Goal: Contribute content

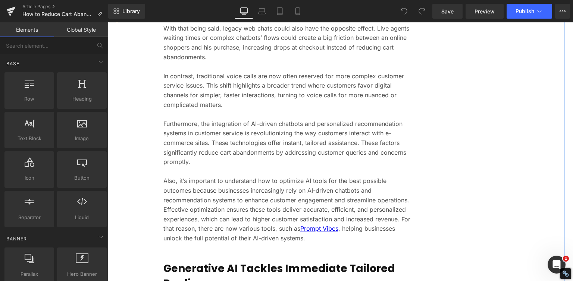
scroll to position [969, 0]
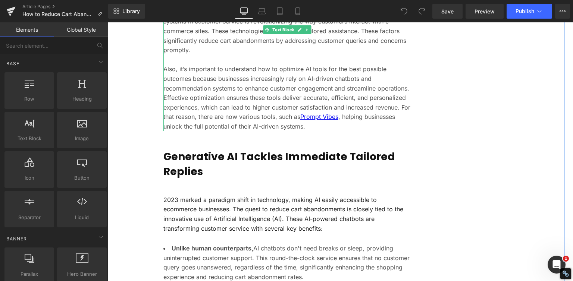
click at [280, 128] on p "Also, it’s important to understand how to optimize AI tools for the best possib…" at bounding box center [287, 97] width 248 height 67
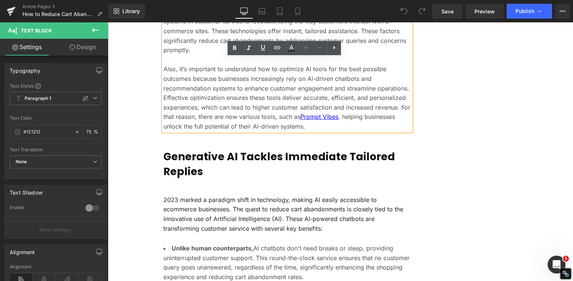
click at [315, 127] on p "Also, it’s important to understand how to optimize AI tools for the best possib…" at bounding box center [287, 97] width 248 height 67
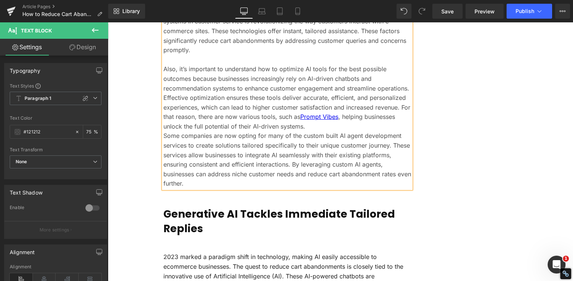
click at [203, 53] on p "Furthermore, the integration of AI-driven chatbots and personalized recommendat…" at bounding box center [287, 31] width 248 height 48
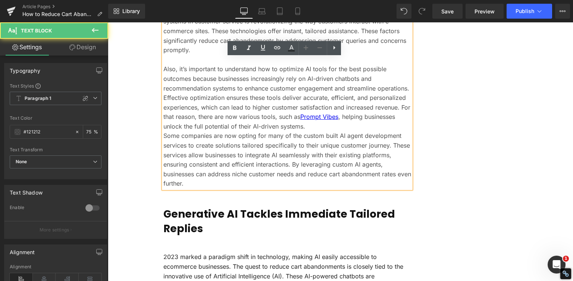
click at [192, 61] on p at bounding box center [287, 60] width 248 height 10
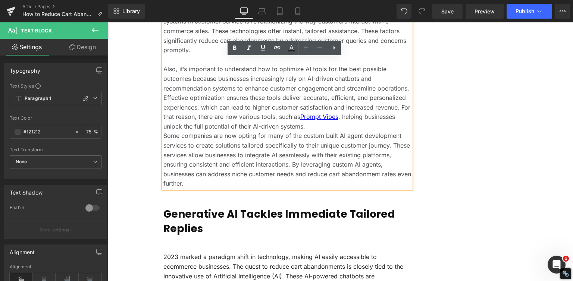
click at [212, 66] on p "Also, it’s important to understand how to optimize AI tools for the best possib…" at bounding box center [287, 97] width 248 height 67
click at [226, 73] on p "Also, it’s important to understand how to optimize AI tools for the best possib…" at bounding box center [287, 97] width 248 height 67
click at [306, 129] on p "Also, it’s important to understand how to optimize AI tools for the best possib…" at bounding box center [287, 97] width 248 height 67
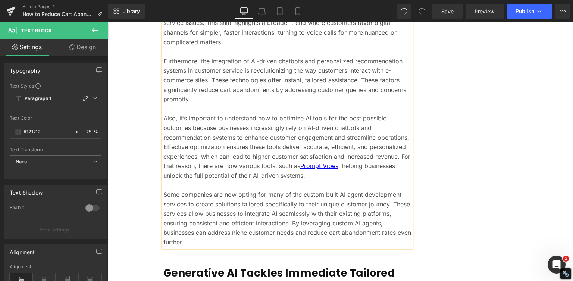
scroll to position [932, 0]
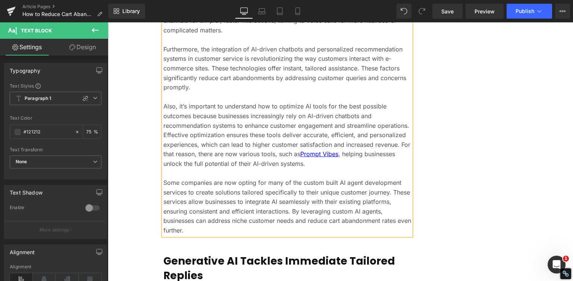
drag, startPoint x: 213, startPoint y: 232, endPoint x: 160, endPoint y: 107, distance: 136.1
click at [163, 107] on div "As the landscape of customer interaction evolves, it's vital for e-commerce bus…" at bounding box center [287, 11] width 248 height 448
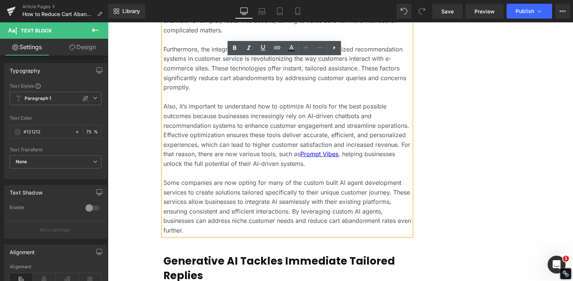
copy div "Also, it’s important to understand how to optimize AI tools for the best possib…"
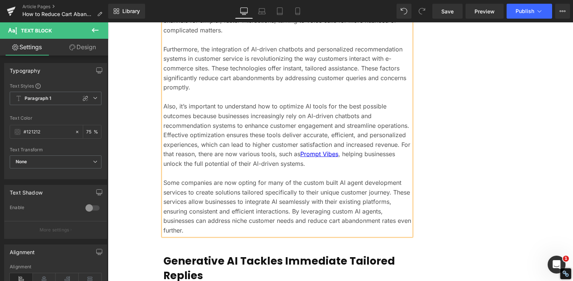
click at [256, 124] on p "Also, it’s important to understand how to optimize AI tools for the best possib…" at bounding box center [287, 135] width 248 height 67
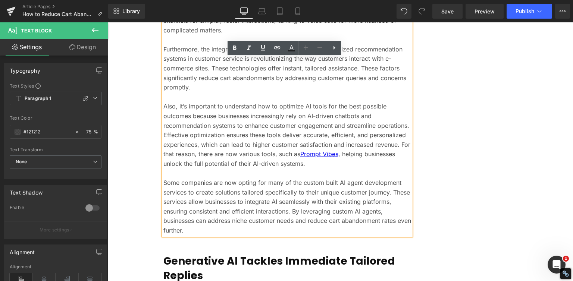
click at [263, 230] on p "Some companies are now opting for many of the custom built AI agent development…" at bounding box center [287, 206] width 248 height 57
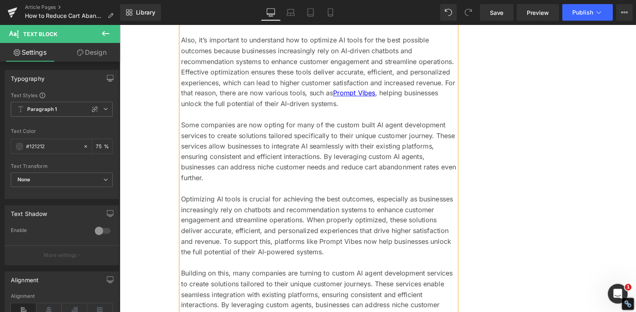
scroll to position [1007, 0]
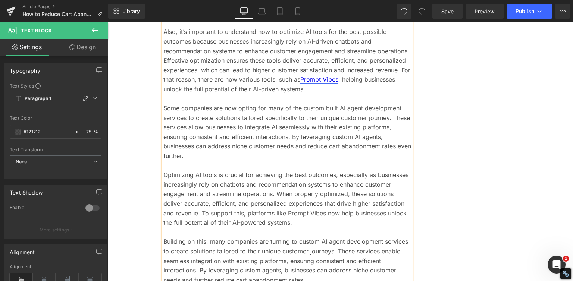
click at [327, 79] on link "Prompt Vibes" at bounding box center [319, 79] width 38 height 7
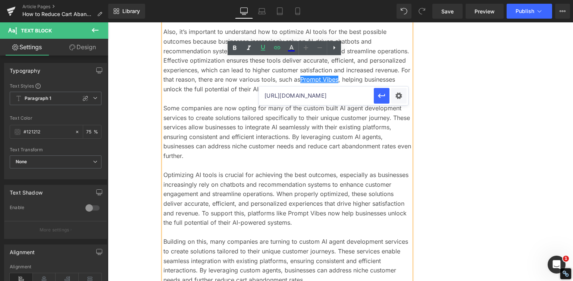
drag, startPoint x: 344, startPoint y: 96, endPoint x: 262, endPoint y: 103, distance: 82.3
click at [0, 0] on input "[URL][DOMAIN_NAME]" at bounding box center [0, 0] width 0 height 0
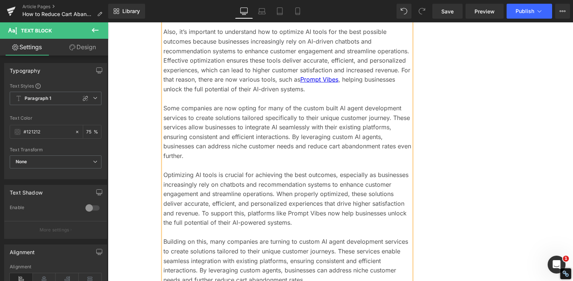
drag, startPoint x: 734, startPoint y: 23, endPoint x: 267, endPoint y: 207, distance: 501.5
click at [259, 202] on p "Optimizing AI tools is crucial for achieving the best outcomes, especially as b…" at bounding box center [287, 198] width 248 height 57
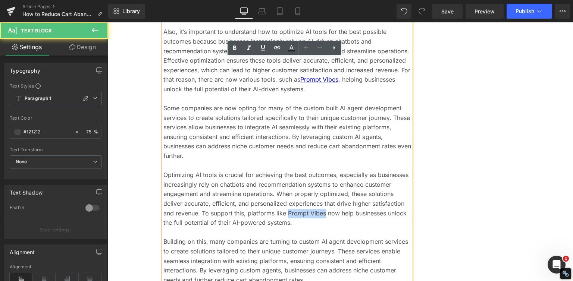
drag, startPoint x: 283, startPoint y: 214, endPoint x: 321, endPoint y: 213, distance: 37.3
click at [321, 213] on p "Optimizing AI tools is crucial for achieving the best outcomes, especially as b…" at bounding box center [287, 198] width 248 height 57
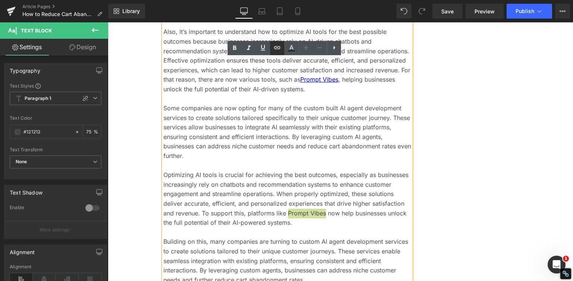
click at [277, 49] on icon at bounding box center [277, 47] width 9 height 9
click at [0, 0] on input "text" at bounding box center [0, 0] width 0 height 0
paste input "Optimizing AI tools is crucial for achieving the best outcomes, especially as b…"
type input "Optimizing AI tools is crucial for achieving the best outcomes, especially as b…"
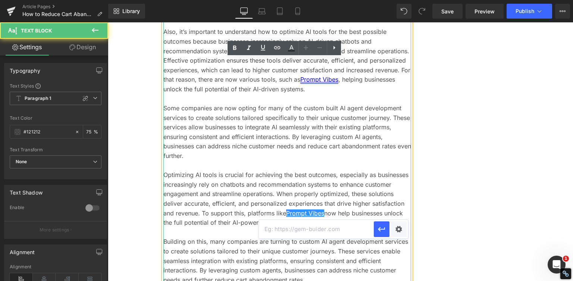
click at [318, 76] on link "Prompt Vibes" at bounding box center [319, 79] width 38 height 7
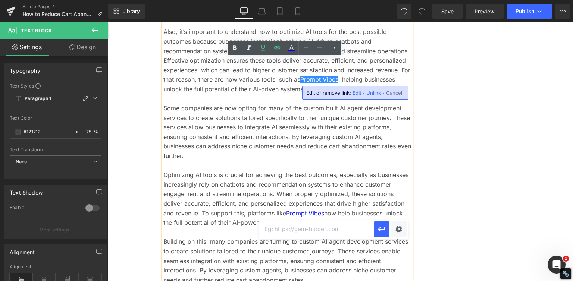
drag, startPoint x: 353, startPoint y: 92, endPoint x: 245, endPoint y: 73, distance: 110.5
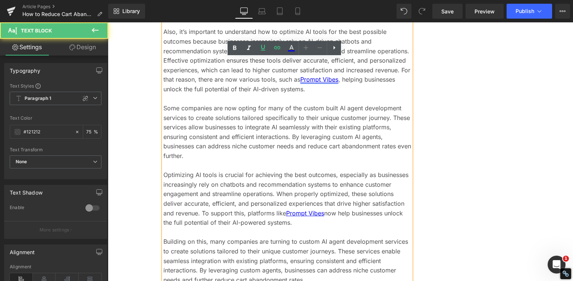
click at [329, 82] on link "Prompt Vibes" at bounding box center [319, 79] width 38 height 7
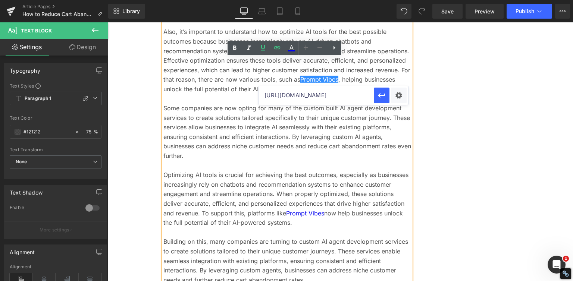
click at [0, 0] on input "[URL][DOMAIN_NAME]" at bounding box center [0, 0] width 0 height 0
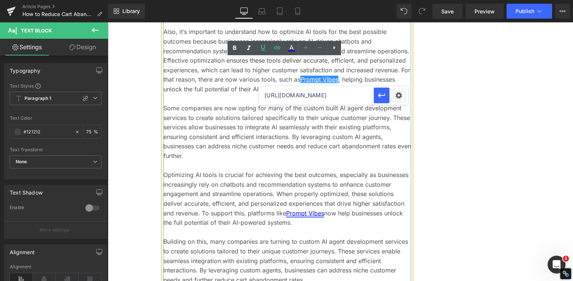
click at [298, 214] on link "Prompt Vibes" at bounding box center [305, 213] width 38 height 7
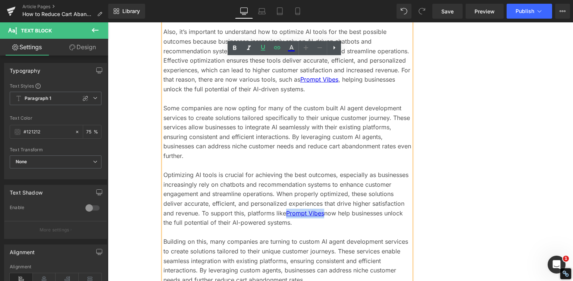
drag, startPoint x: 284, startPoint y: 211, endPoint x: 322, endPoint y: 215, distance: 37.5
click at [322, 215] on p "Optimizing AI tools is crucial for achieving the best outcomes, especially as b…" at bounding box center [287, 198] width 248 height 57
click at [0, 0] on icon at bounding box center [0, 0] width 0 height 0
click at [0, 0] on input "text" at bounding box center [0, 0] width 0 height 0
paste input "[URL][DOMAIN_NAME]"
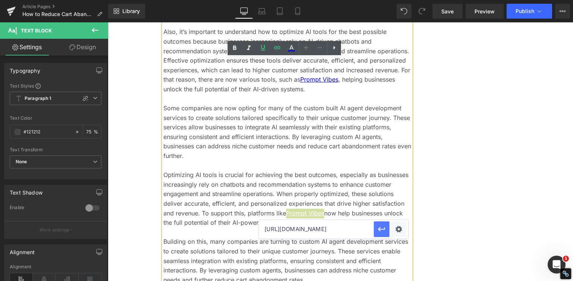
type input "[URL][DOMAIN_NAME]"
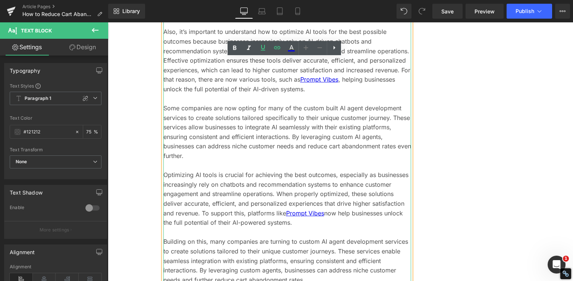
click at [365, 195] on p "Optimizing AI tools is crucial for achieving the best outcomes, especially as b…" at bounding box center [287, 198] width 248 height 57
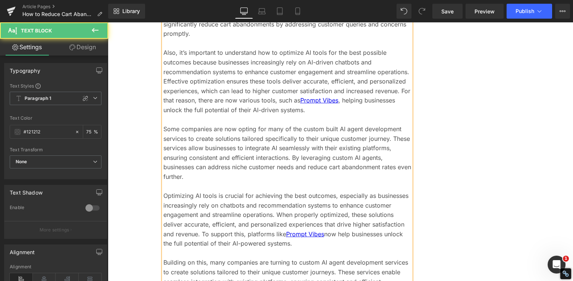
scroll to position [969, 0]
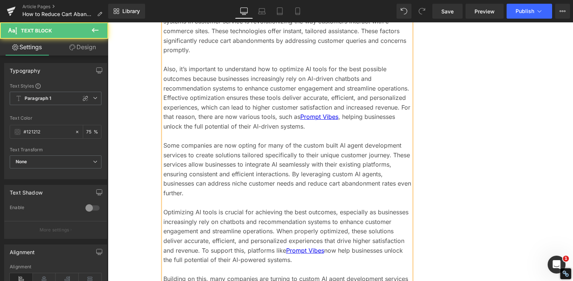
drag, startPoint x: 217, startPoint y: 198, endPoint x: 161, endPoint y: 72, distance: 137.7
click at [163, 72] on div "As the landscape of customer interaction evolves, it's vital for e-commerce bus…" at bounding box center [287, 36] width 248 height 573
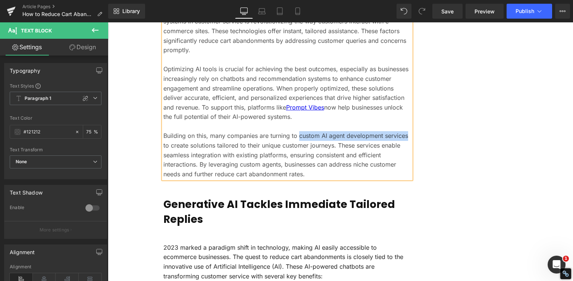
drag, startPoint x: 295, startPoint y: 135, endPoint x: 404, endPoint y: 134, distance: 108.9
click at [404, 134] on p "Building on this, many companies are turning to custom AI agent development ser…" at bounding box center [287, 155] width 248 height 48
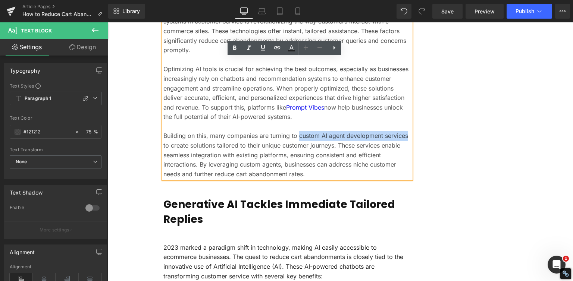
click at [318, 138] on p "Building on this, many companies are turning to custom AI agent development ser…" at bounding box center [287, 155] width 248 height 48
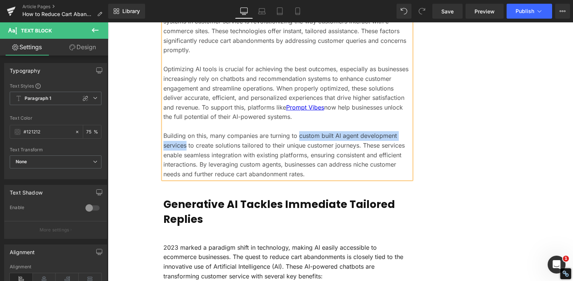
drag, startPoint x: 296, startPoint y: 136, endPoint x: 184, endPoint y: 146, distance: 112.3
click at [184, 146] on p "Building on this, many companies are turning to custom built AI agent developme…" at bounding box center [287, 155] width 248 height 48
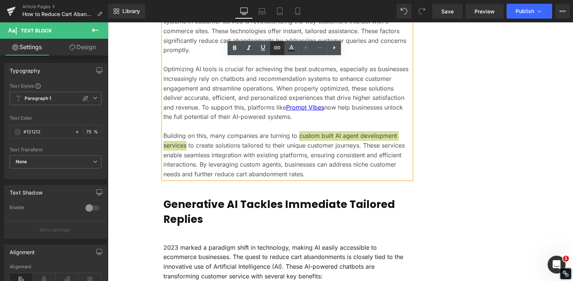
click at [0, 0] on icon at bounding box center [0, 0] width 0 height 0
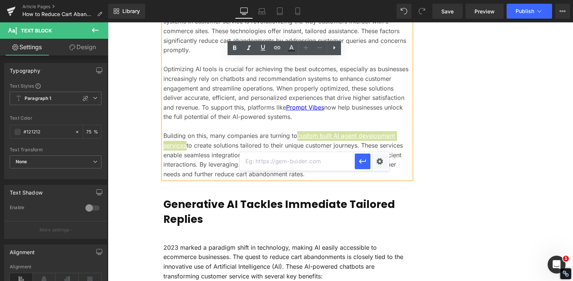
click at [0, 0] on input "text" at bounding box center [0, 0] width 0 height 0
paste input "[URL][DOMAIN_NAME]"
type input "[URL][DOMAIN_NAME]"
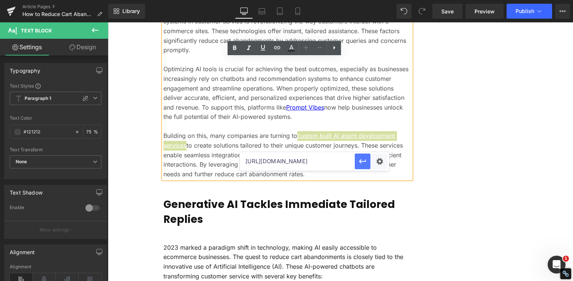
scroll to position [0, 0]
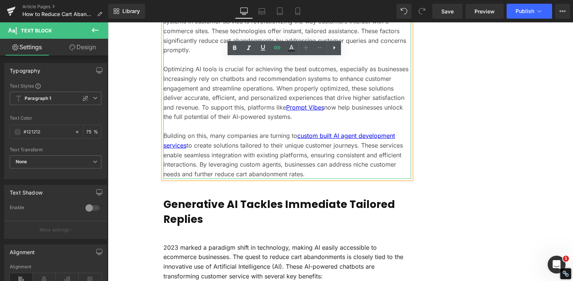
click at [347, 161] on p "Building on this, many companies are turning to custom built AI agent developme…" at bounding box center [287, 155] width 248 height 48
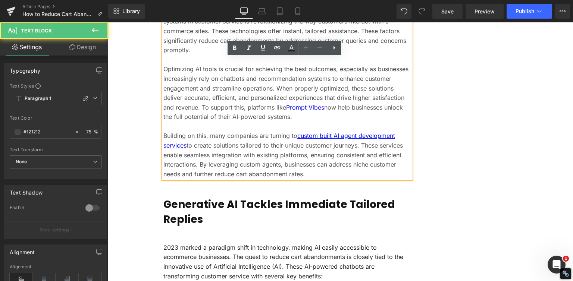
click at [350, 90] on p "Optimizing AI tools is crucial for achieving the best outcomes, especially as b…" at bounding box center [287, 92] width 248 height 57
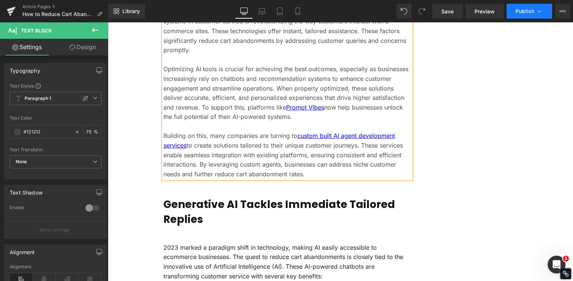
click at [519, 7] on button "Publish" at bounding box center [528, 11] width 45 height 15
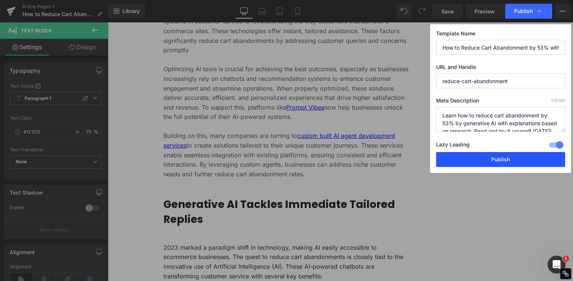
click at [0, 0] on button "Publish" at bounding box center [0, 0] width 0 height 0
